Goal: Task Accomplishment & Management: Use online tool/utility

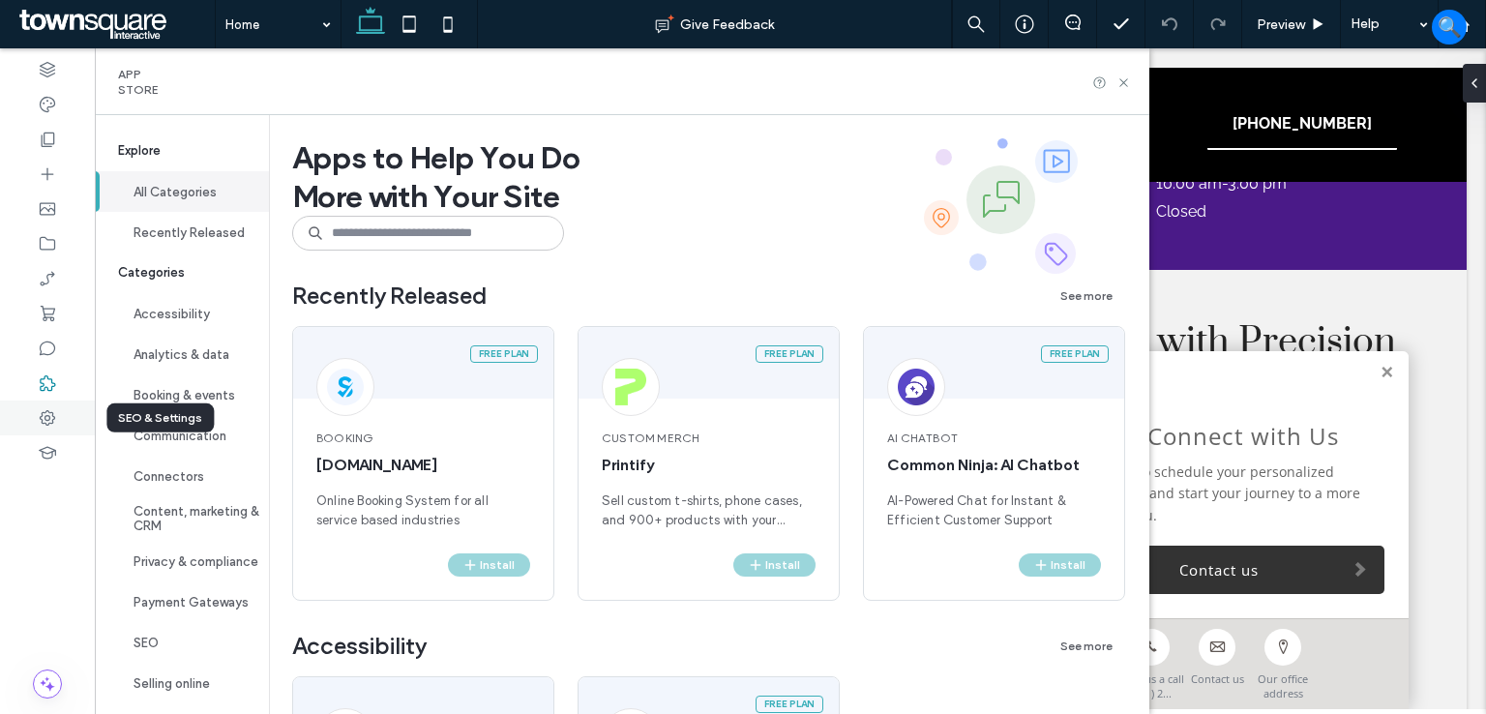
click at [45, 412] on use at bounding box center [47, 417] width 15 height 15
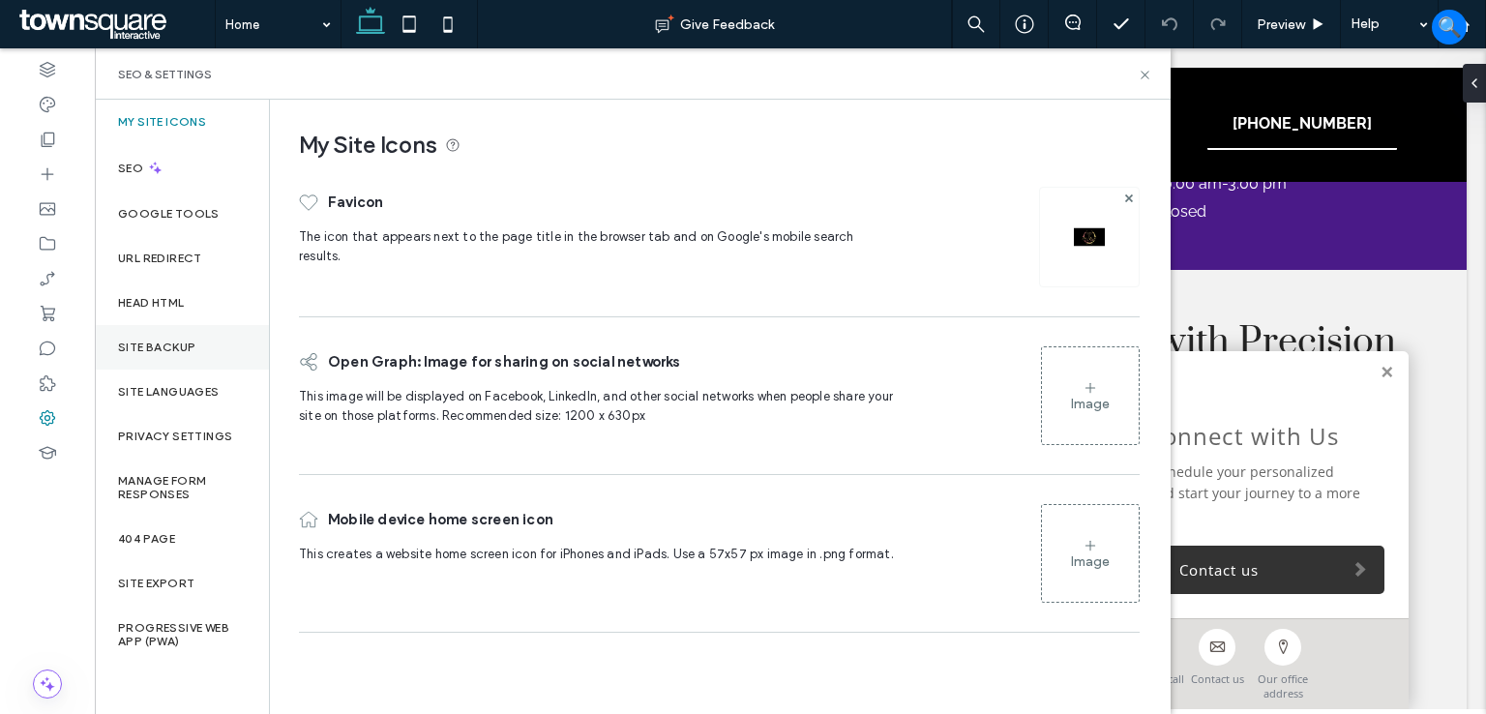
click at [178, 348] on label "Site Backup" at bounding box center [156, 348] width 77 height 14
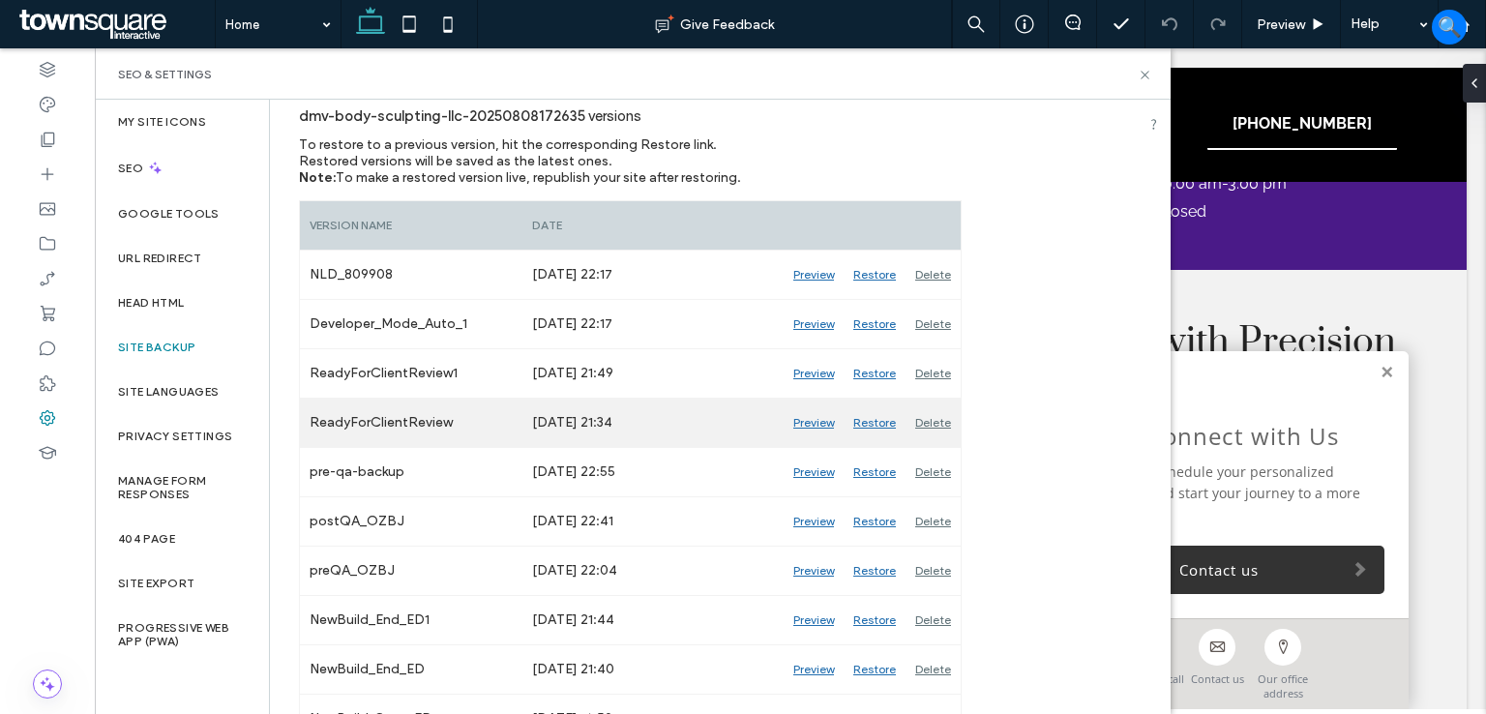
scroll to position [254, 0]
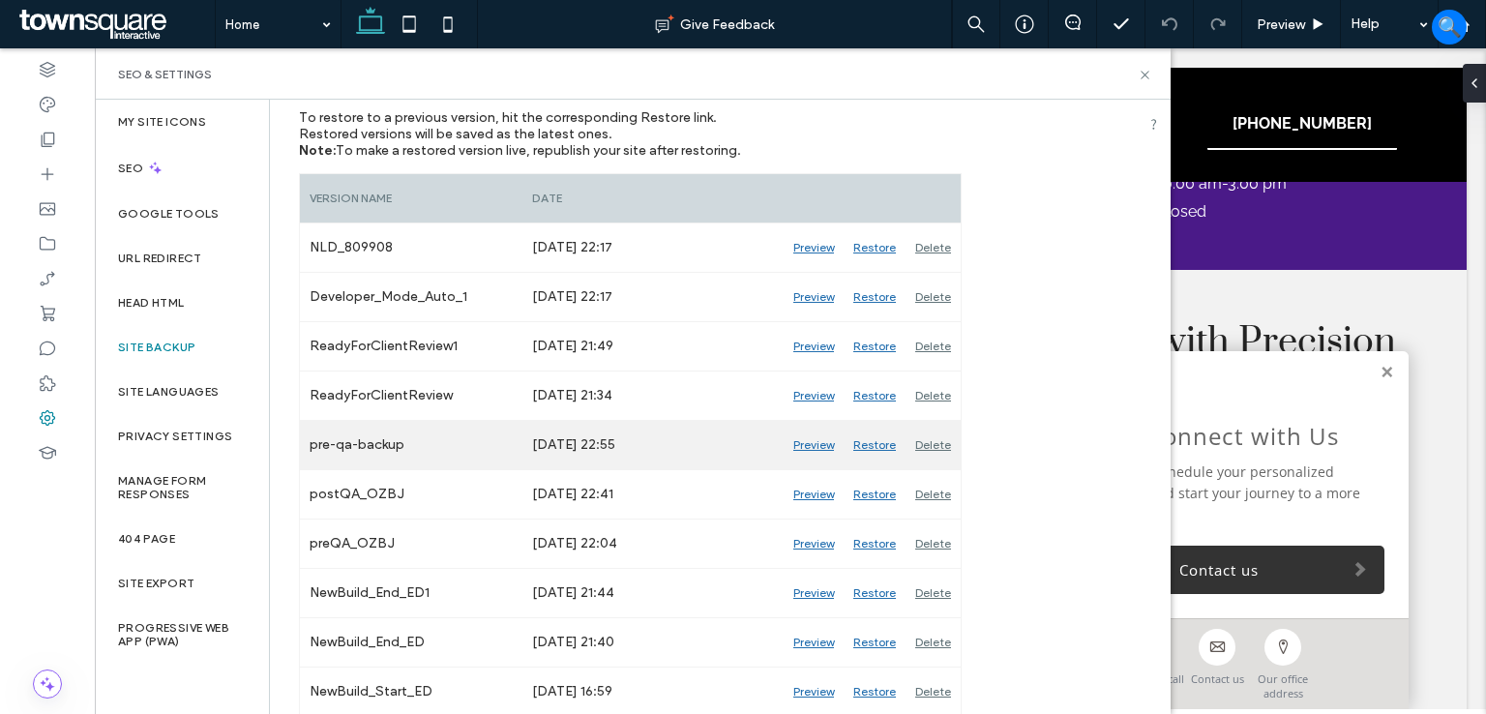
click at [818, 442] on div "Preview" at bounding box center [814, 445] width 60 height 48
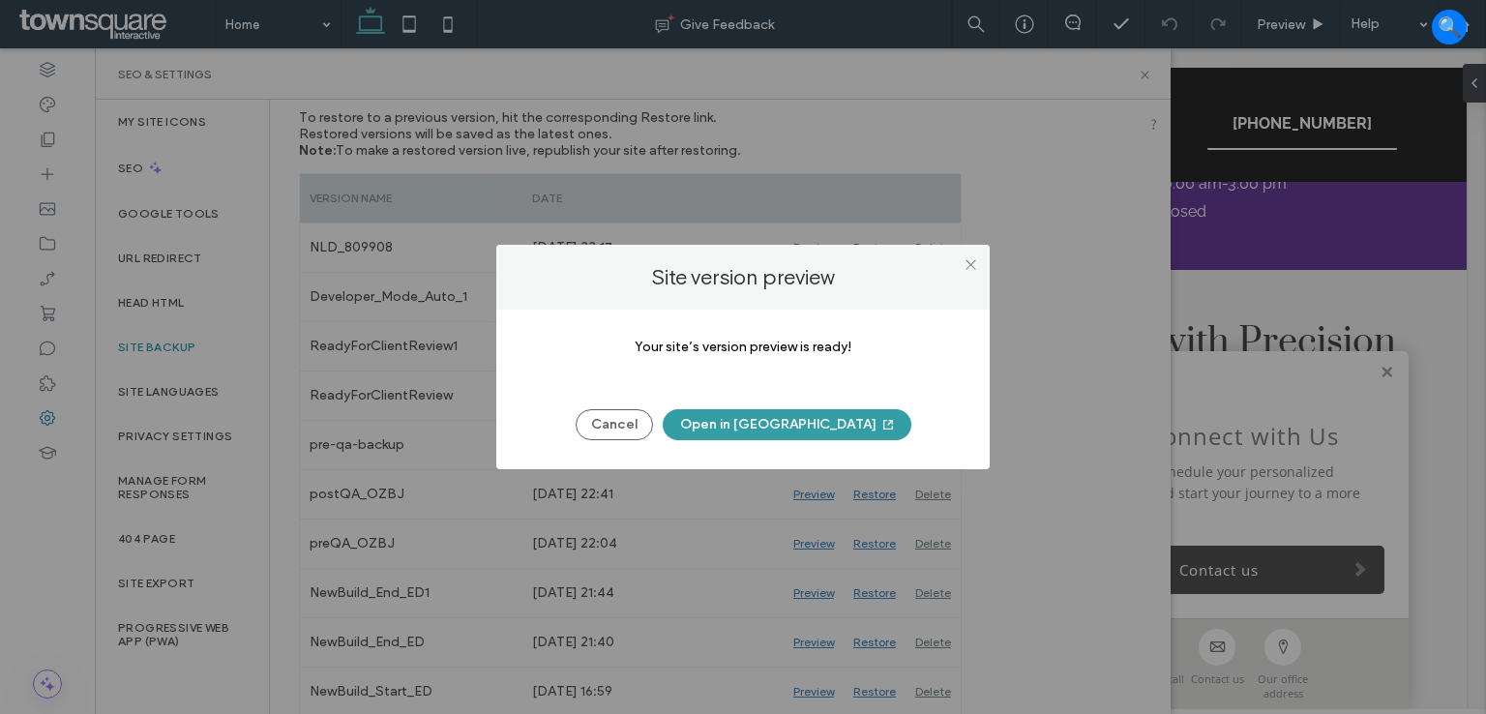
click at [803, 429] on button "Open in New Tab" at bounding box center [787, 424] width 249 height 31
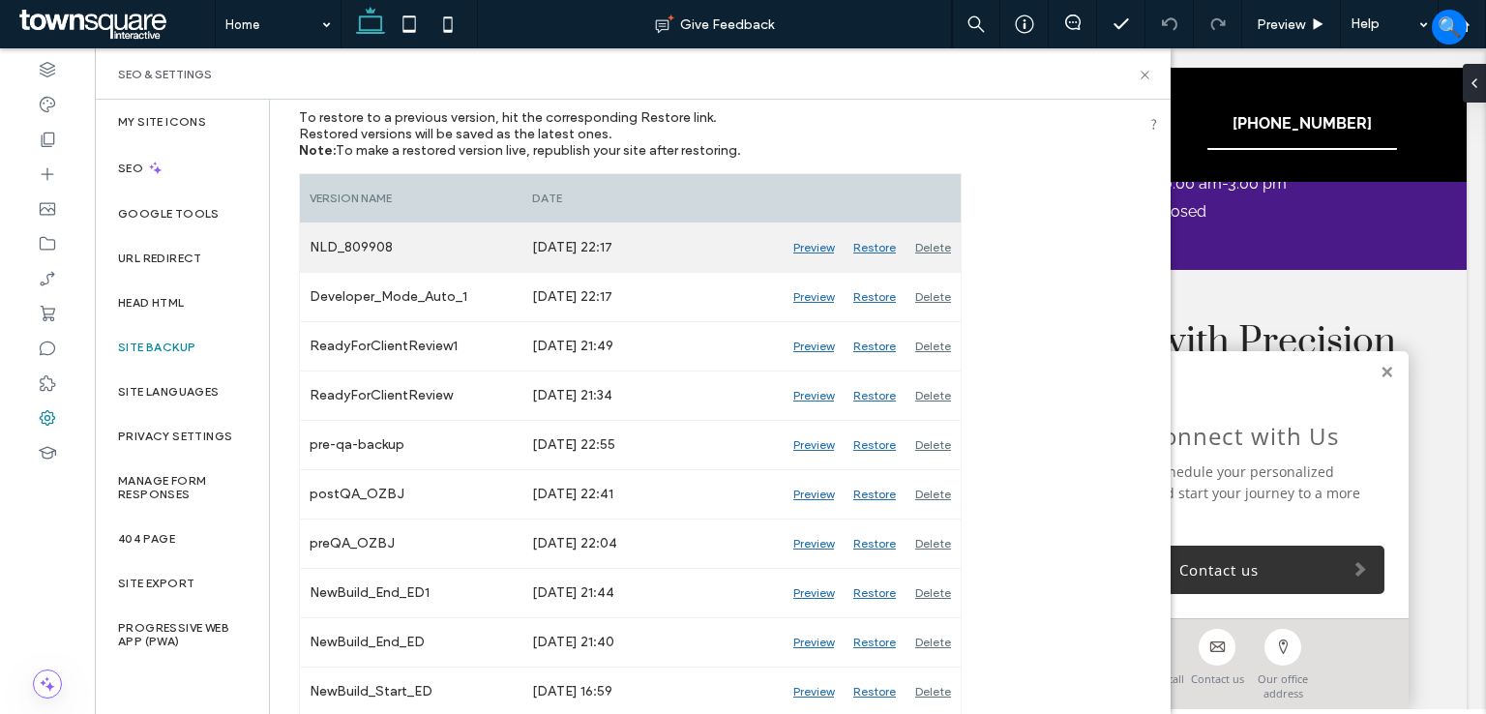
click at [822, 247] on div "Preview" at bounding box center [814, 248] width 60 height 48
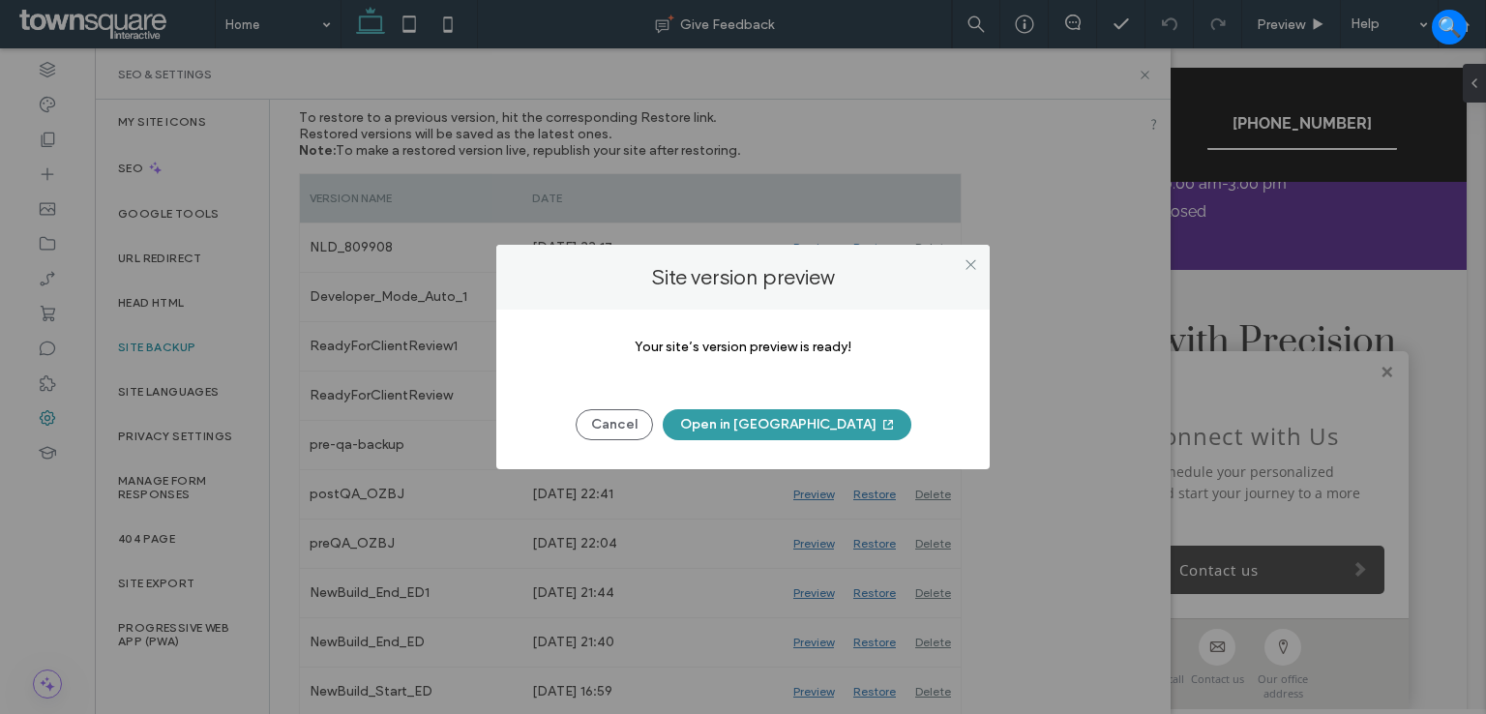
click at [794, 414] on button "Open in New Tab" at bounding box center [787, 424] width 249 height 31
